Goal: Task Accomplishment & Management: Manage account settings

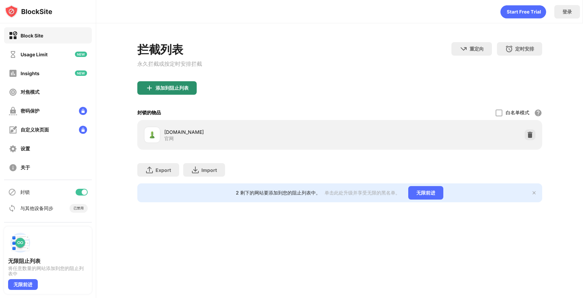
click at [163, 93] on div "添加到阻止列表" at bounding box center [166, 88] width 59 height 14
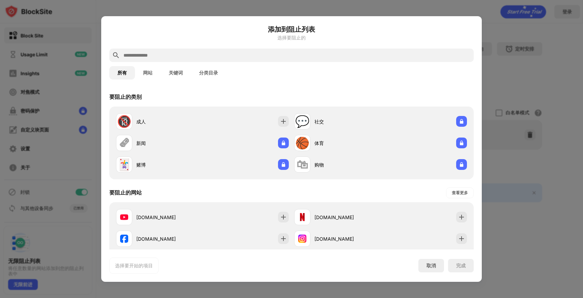
click at [188, 54] on input "text" at bounding box center [297, 55] width 348 height 8
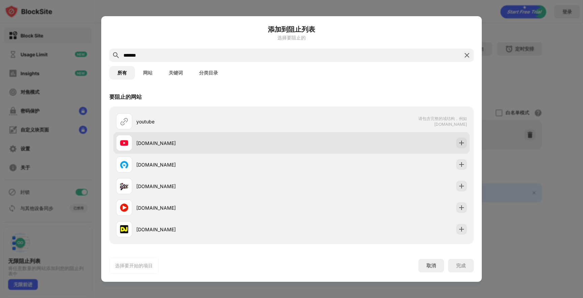
type input "*******"
click at [298, 138] on div "[DOMAIN_NAME]" at bounding box center [291, 143] width 357 height 22
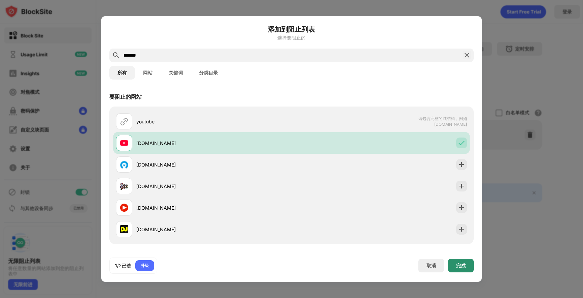
click at [462, 267] on div "完成" at bounding box center [461, 265] width 9 height 5
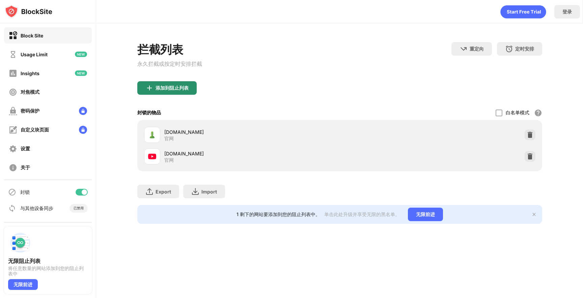
click at [187, 86] on div "添加到阻止列表" at bounding box center [172, 87] width 33 height 5
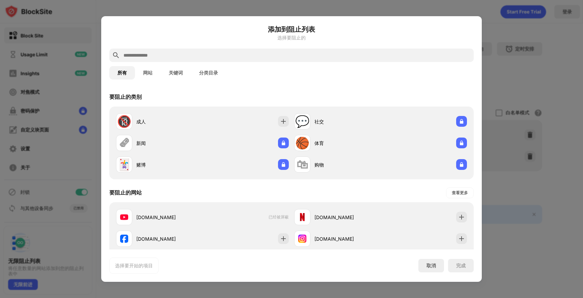
click at [203, 57] on input "text" at bounding box center [297, 55] width 348 height 8
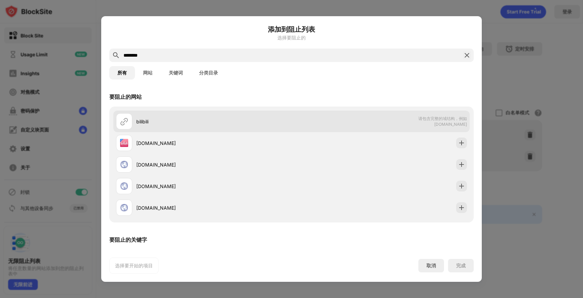
type input "********"
click at [263, 130] on div "bilibili 请包含完整的域结构，例如 [DOMAIN_NAME]" at bounding box center [291, 122] width 357 height 22
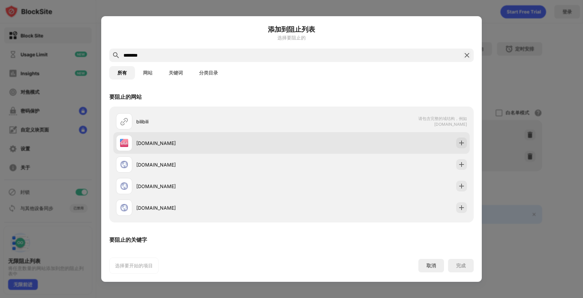
click at [264, 142] on div "[DOMAIN_NAME]" at bounding box center [213, 143] width 155 height 7
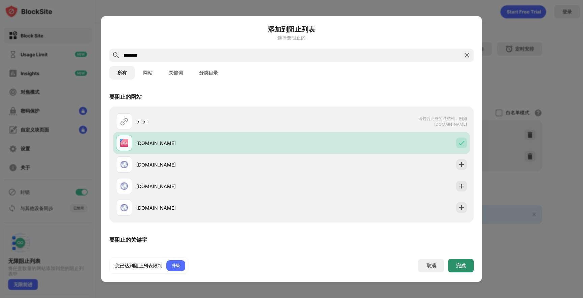
click at [455, 265] on div "完成" at bounding box center [461, 266] width 26 height 14
